Goal: Check status: Check status

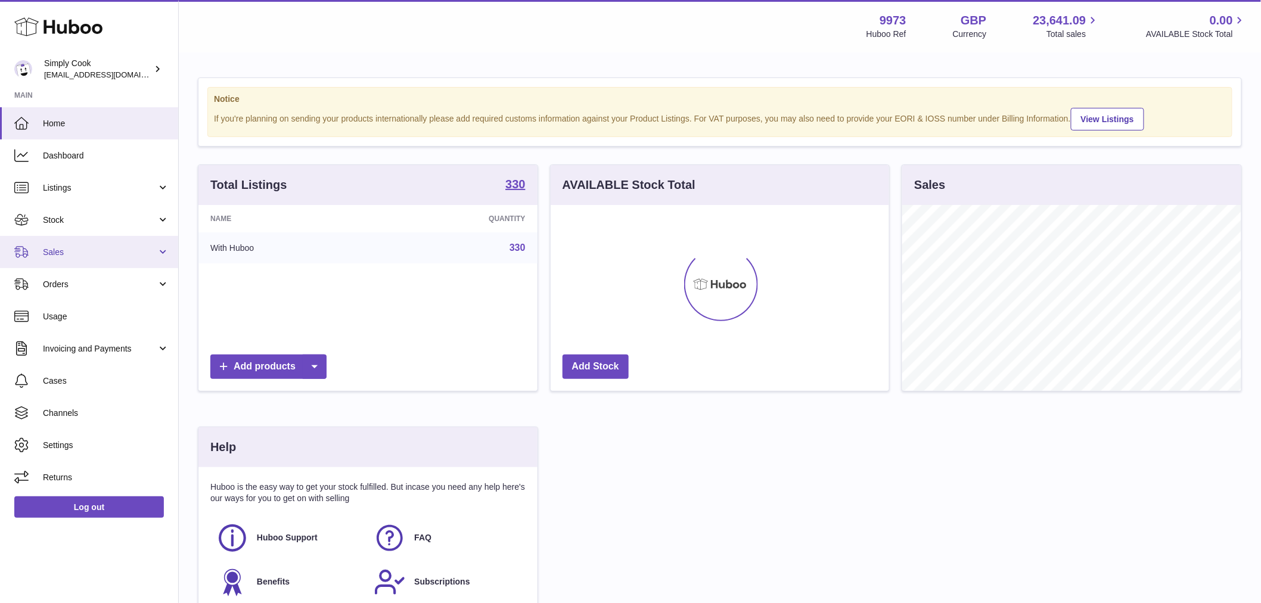
scroll to position [186, 339]
drag, startPoint x: 76, startPoint y: 254, endPoint x: 76, endPoint y: 260, distance: 6.6
click at [76, 254] on span "Sales" at bounding box center [100, 252] width 114 height 11
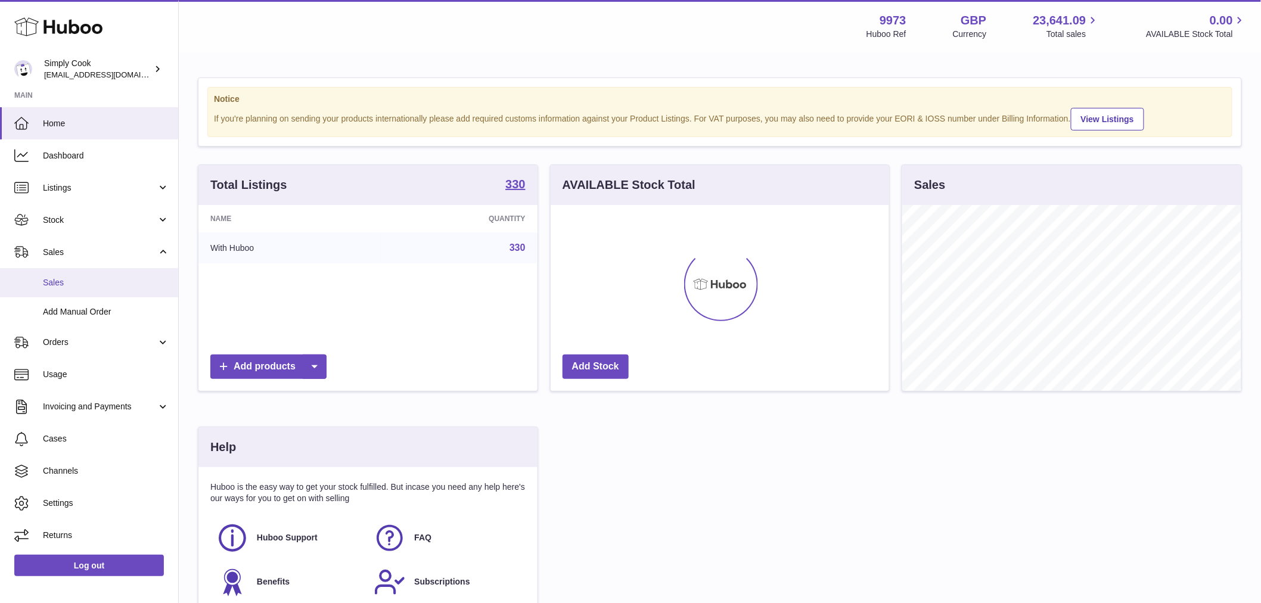
click at [75, 277] on span "Sales" at bounding box center [106, 282] width 126 height 11
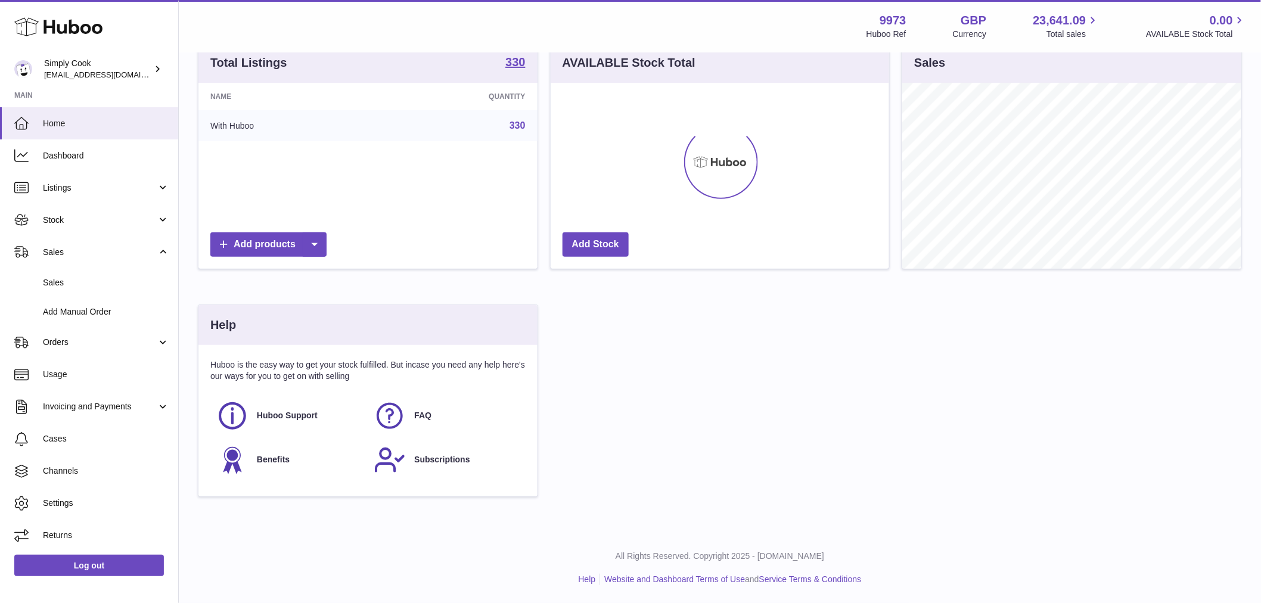
scroll to position [0, 0]
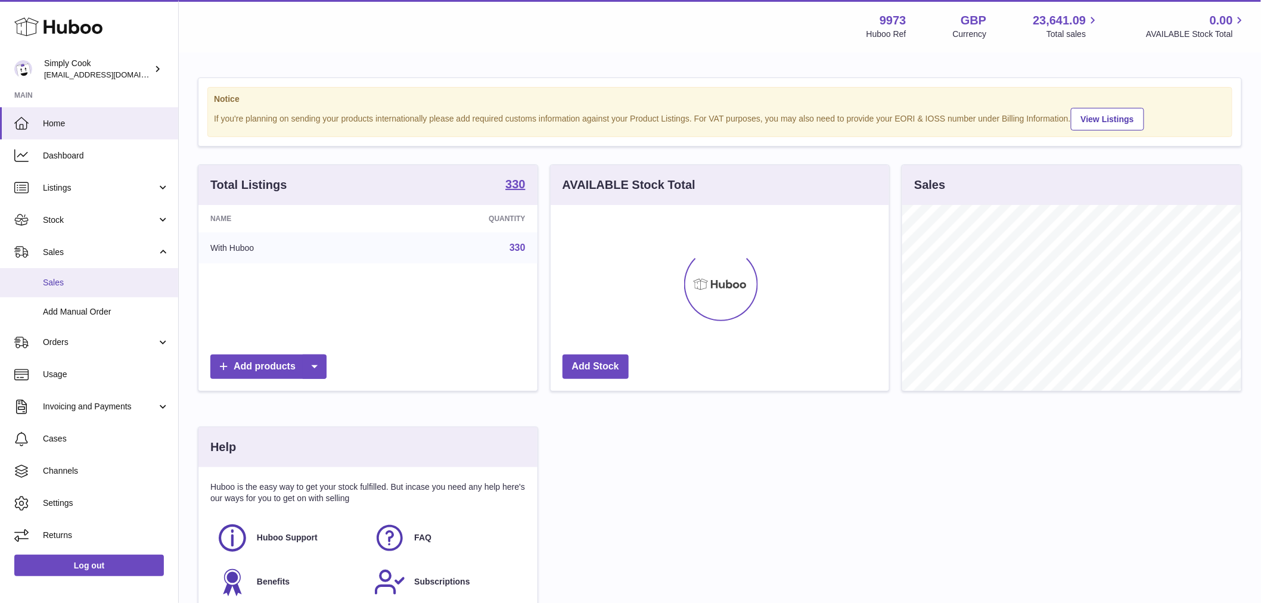
click at [72, 279] on span "Sales" at bounding box center [106, 282] width 126 height 11
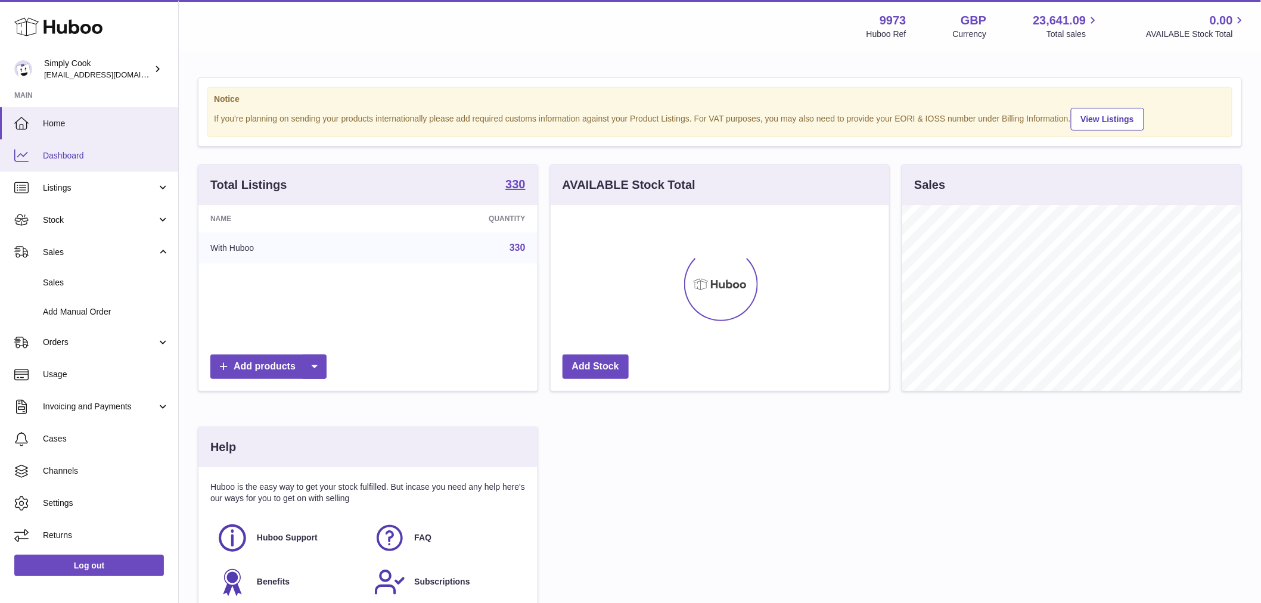
click at [72, 157] on span "Dashboard" at bounding box center [106, 155] width 126 height 11
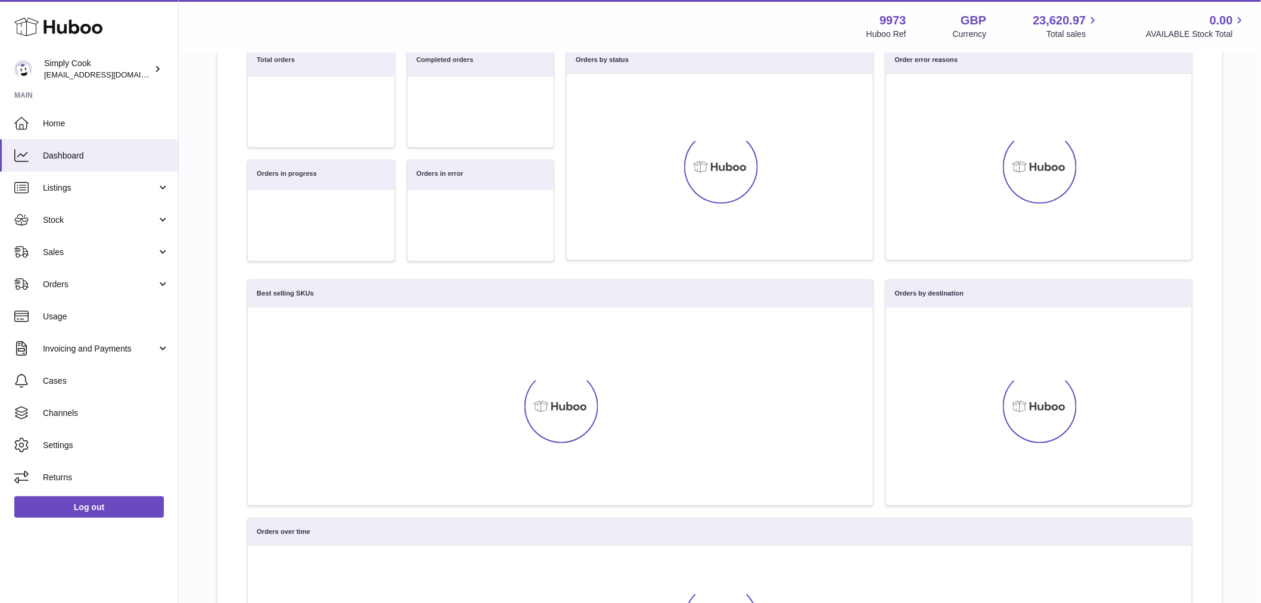
scroll to position [15, 0]
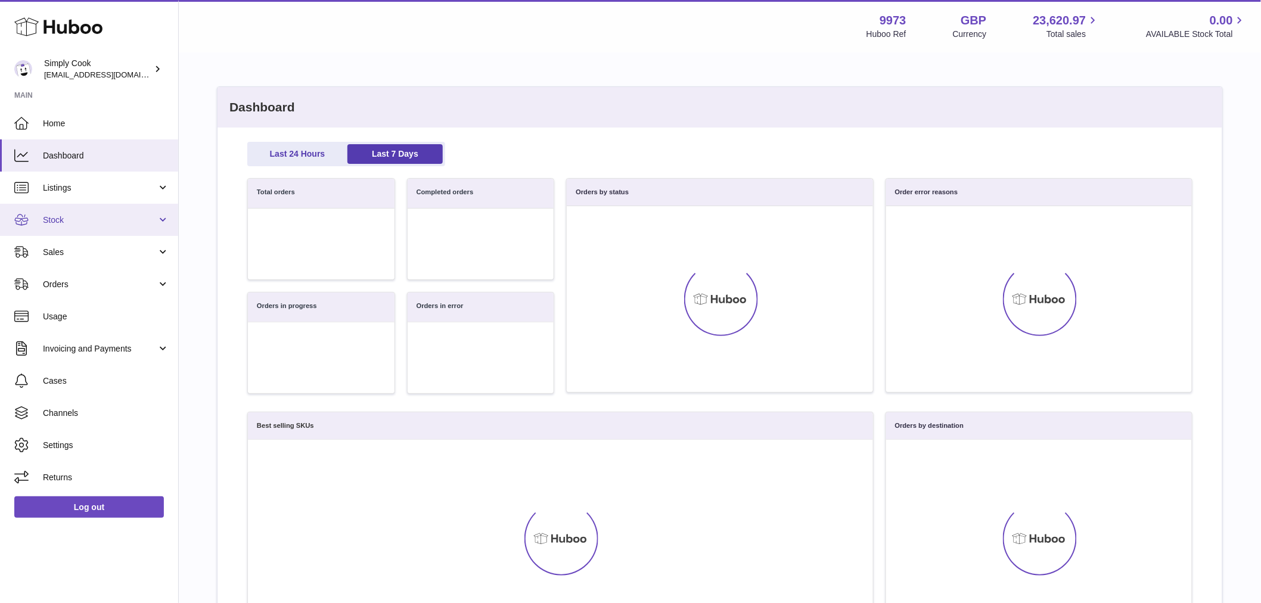
click at [81, 225] on span "Stock" at bounding box center [100, 220] width 114 height 11
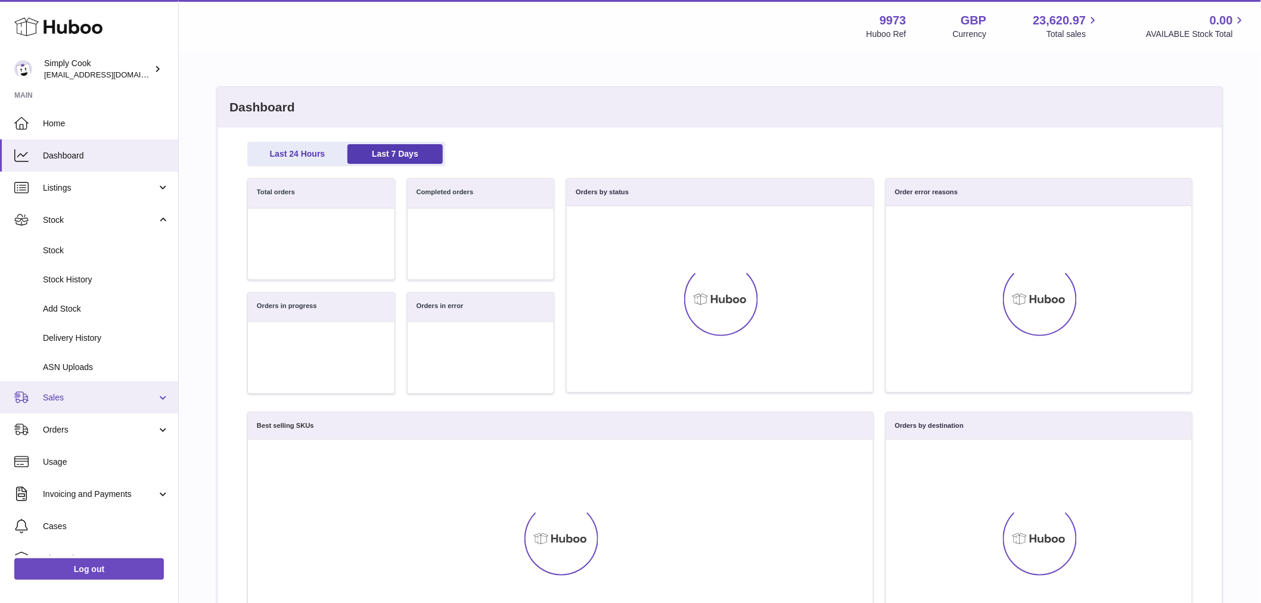
click at [64, 400] on span "Sales" at bounding box center [100, 397] width 114 height 11
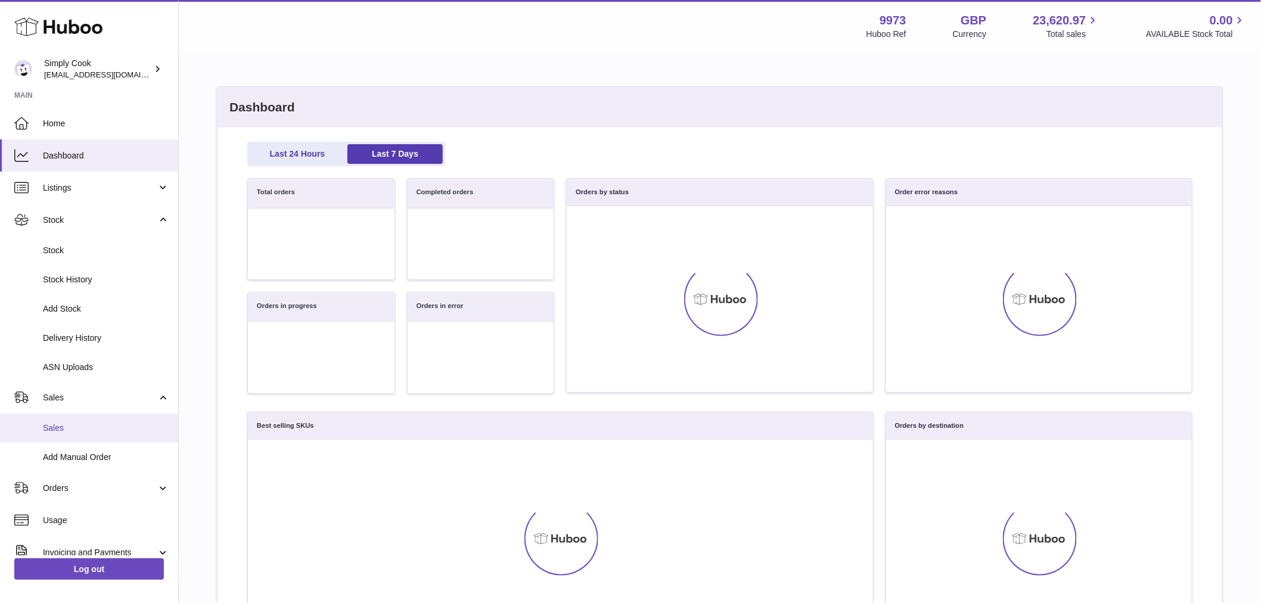
click at [62, 431] on span "Sales" at bounding box center [106, 428] width 126 height 11
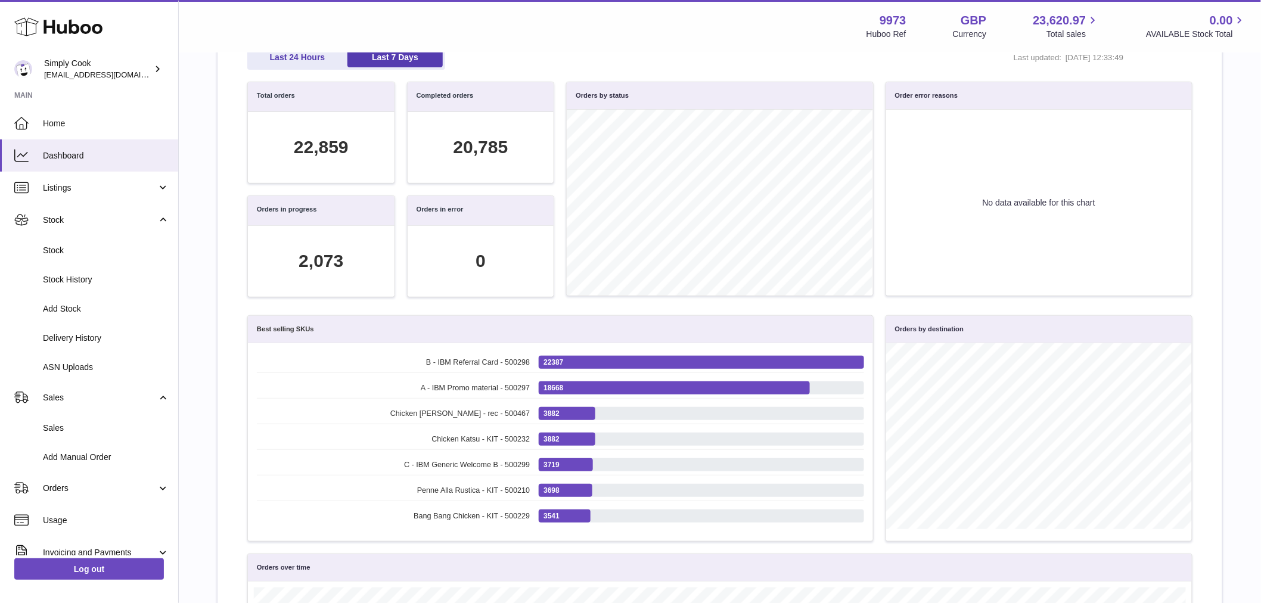
scroll to position [0, 0]
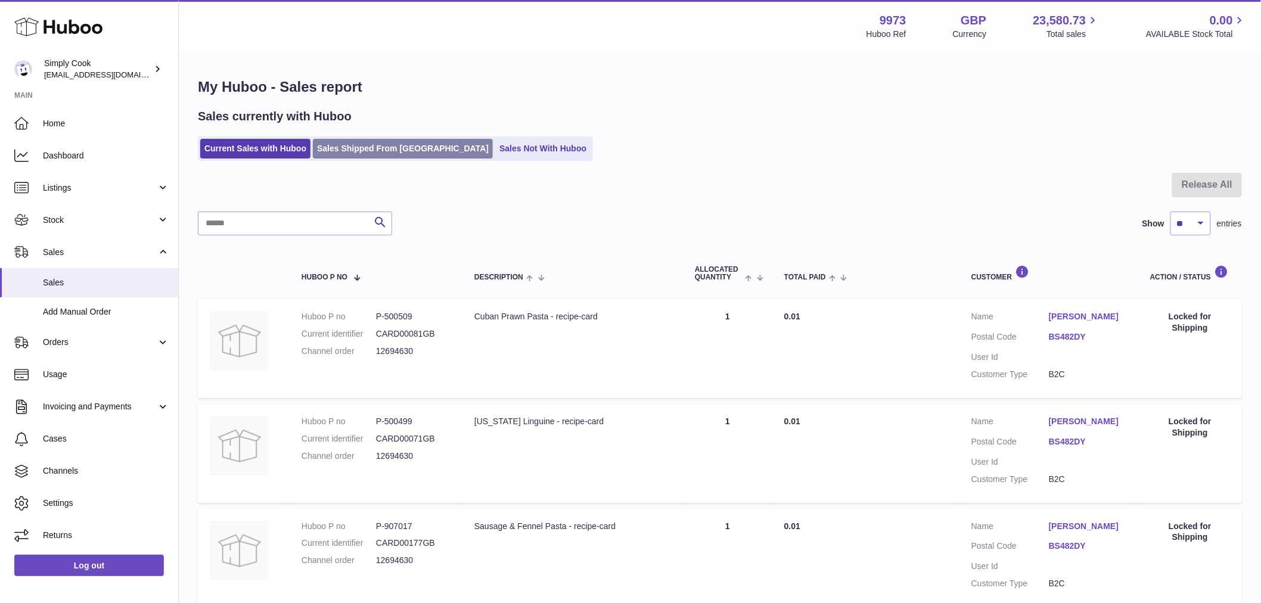
click at [388, 151] on link "Sales Shipped From [GEOGRAPHIC_DATA]" at bounding box center [403, 149] width 180 height 20
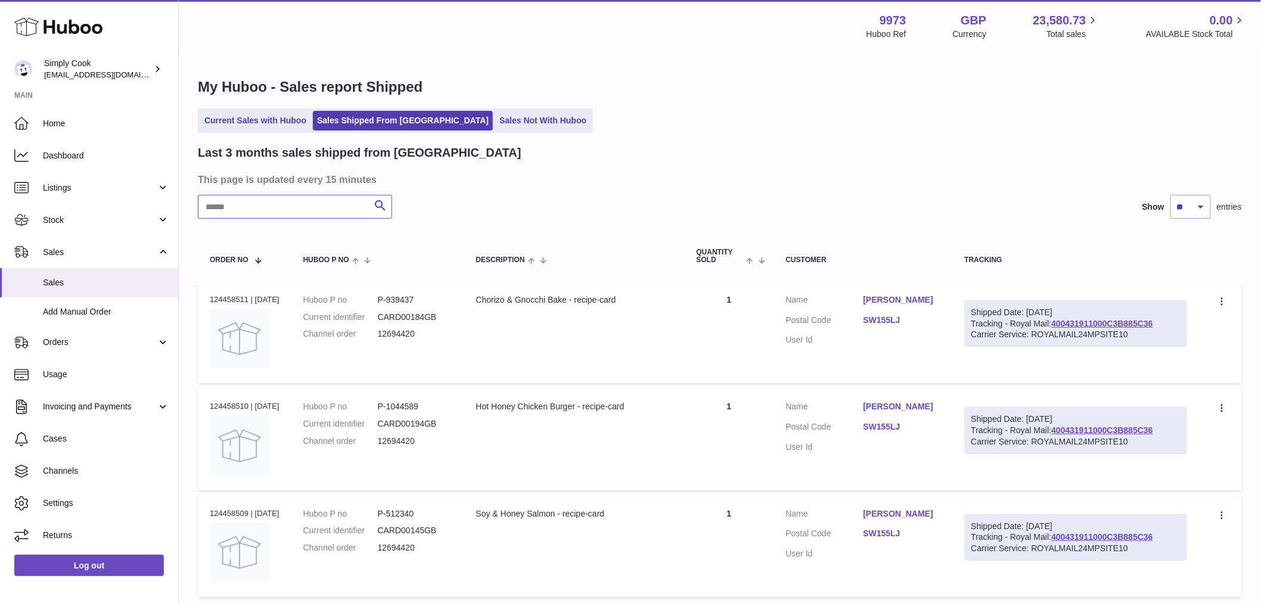
paste input "********"
type input "********"
click at [1061, 325] on link "400431911000C11D5FC31" at bounding box center [1102, 324] width 102 height 10
